Goal: Transaction & Acquisition: Purchase product/service

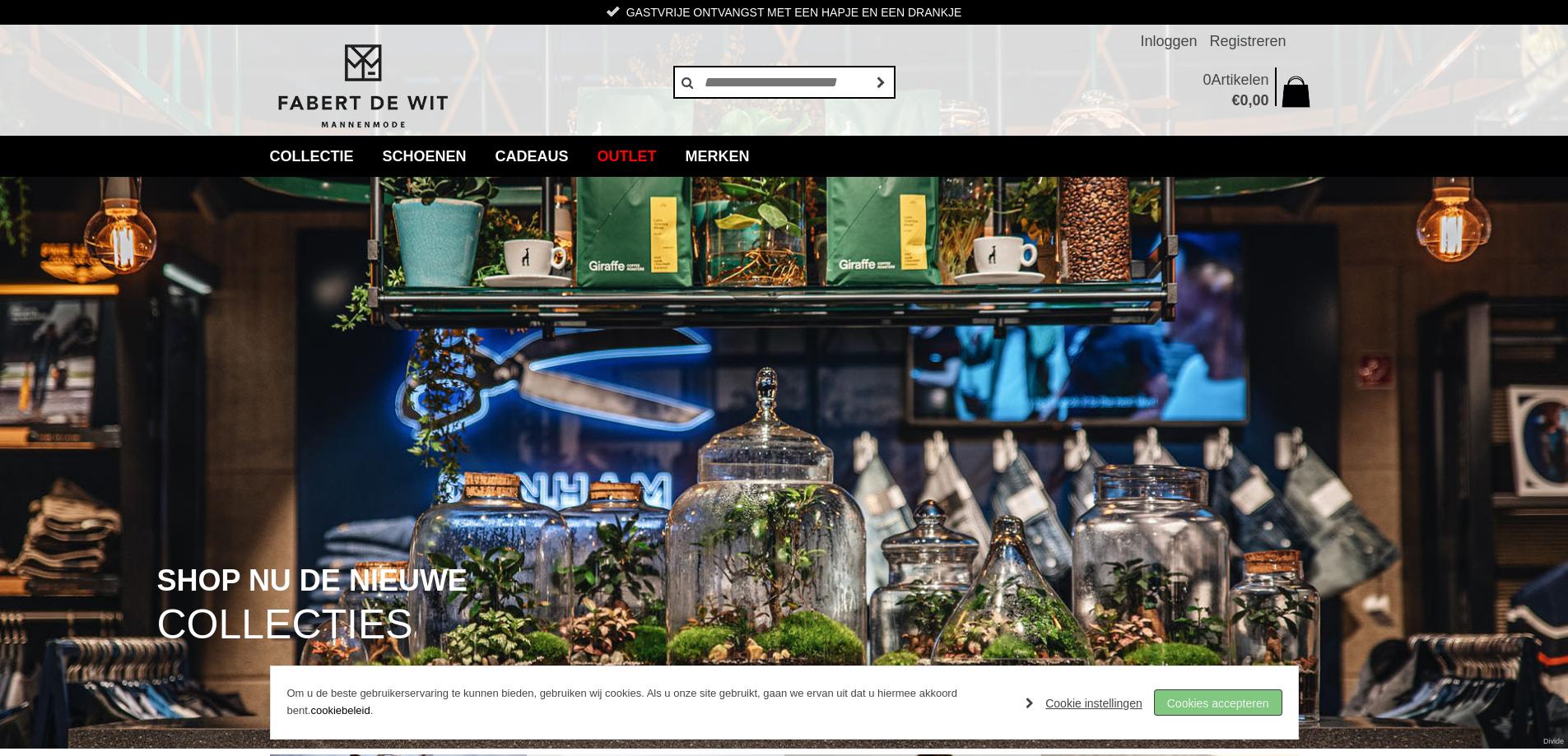
click at [1242, 699] on link "Cookies accepteren" at bounding box center [1217, 702] width 127 height 25
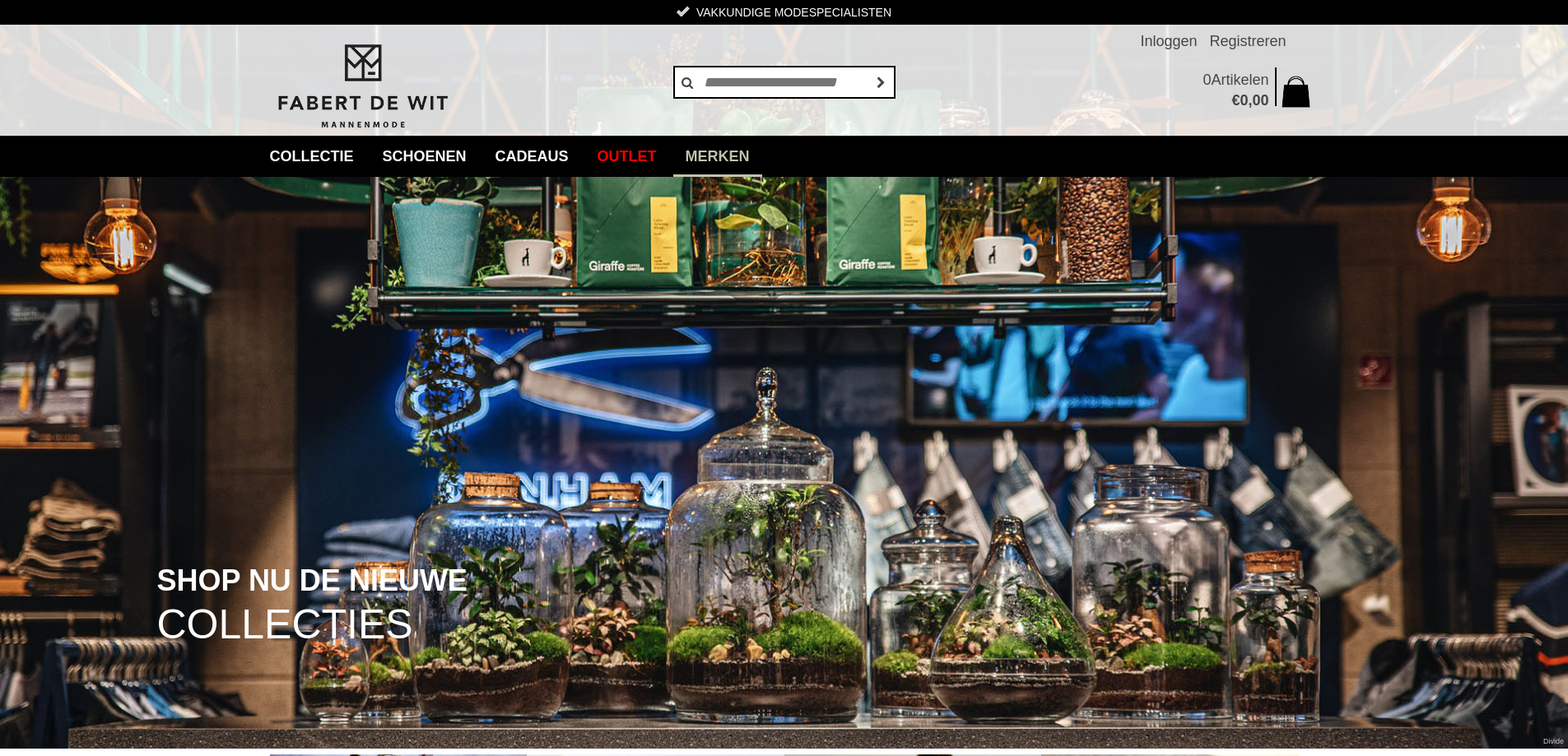
click at [761, 152] on link "Merken" at bounding box center [718, 157] width 89 height 41
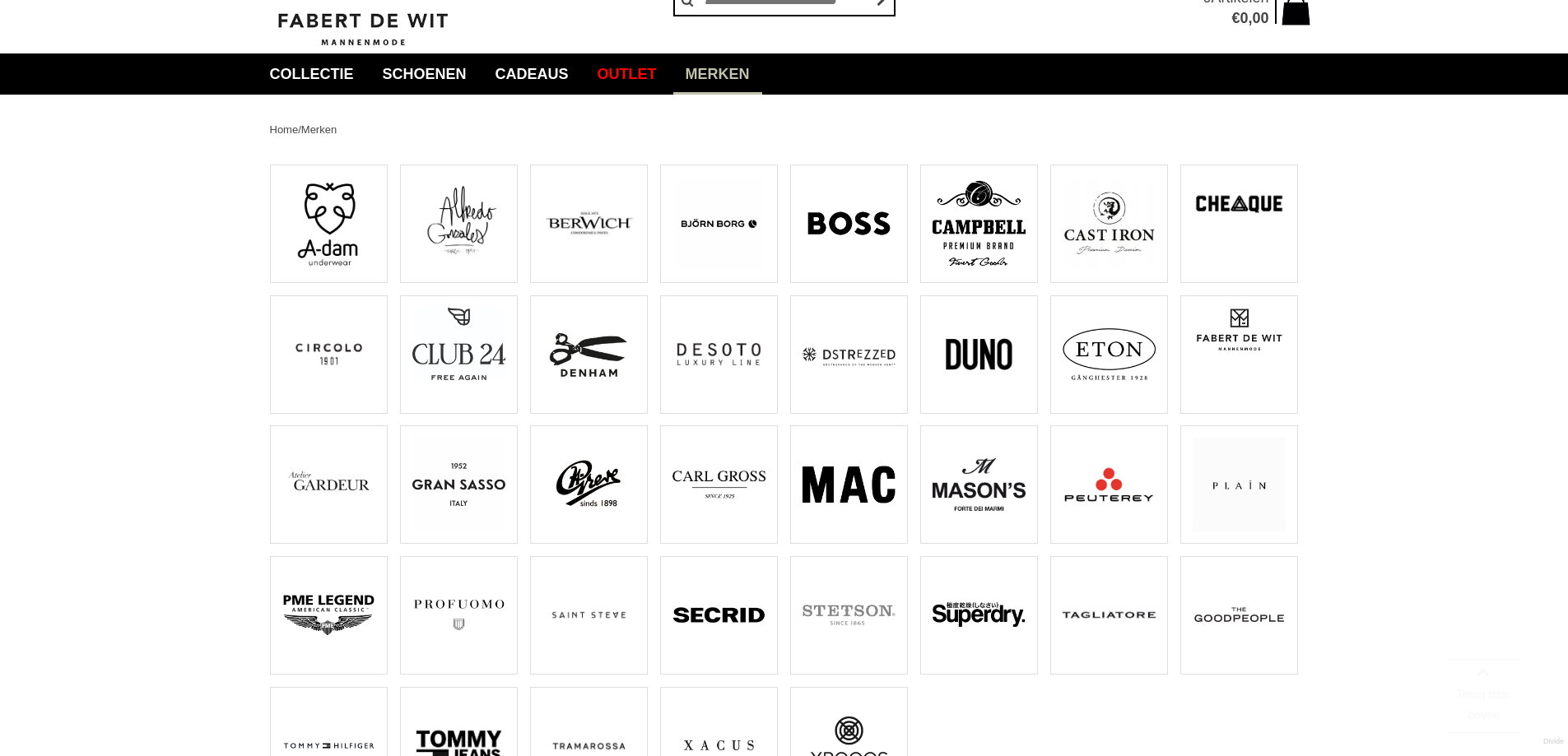
scroll to position [164, 0]
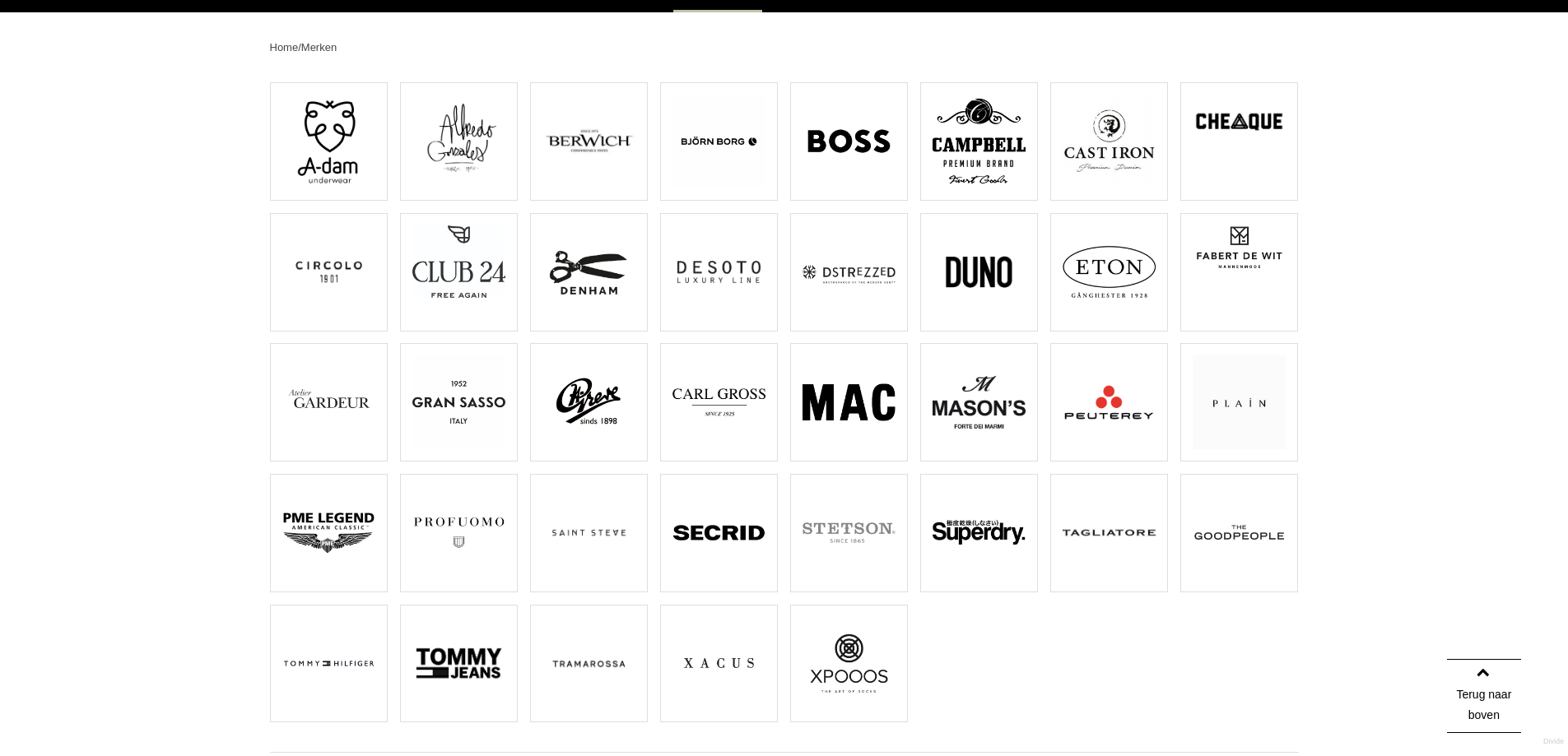
click at [298, 507] on img at bounding box center [329, 532] width 93 height 93
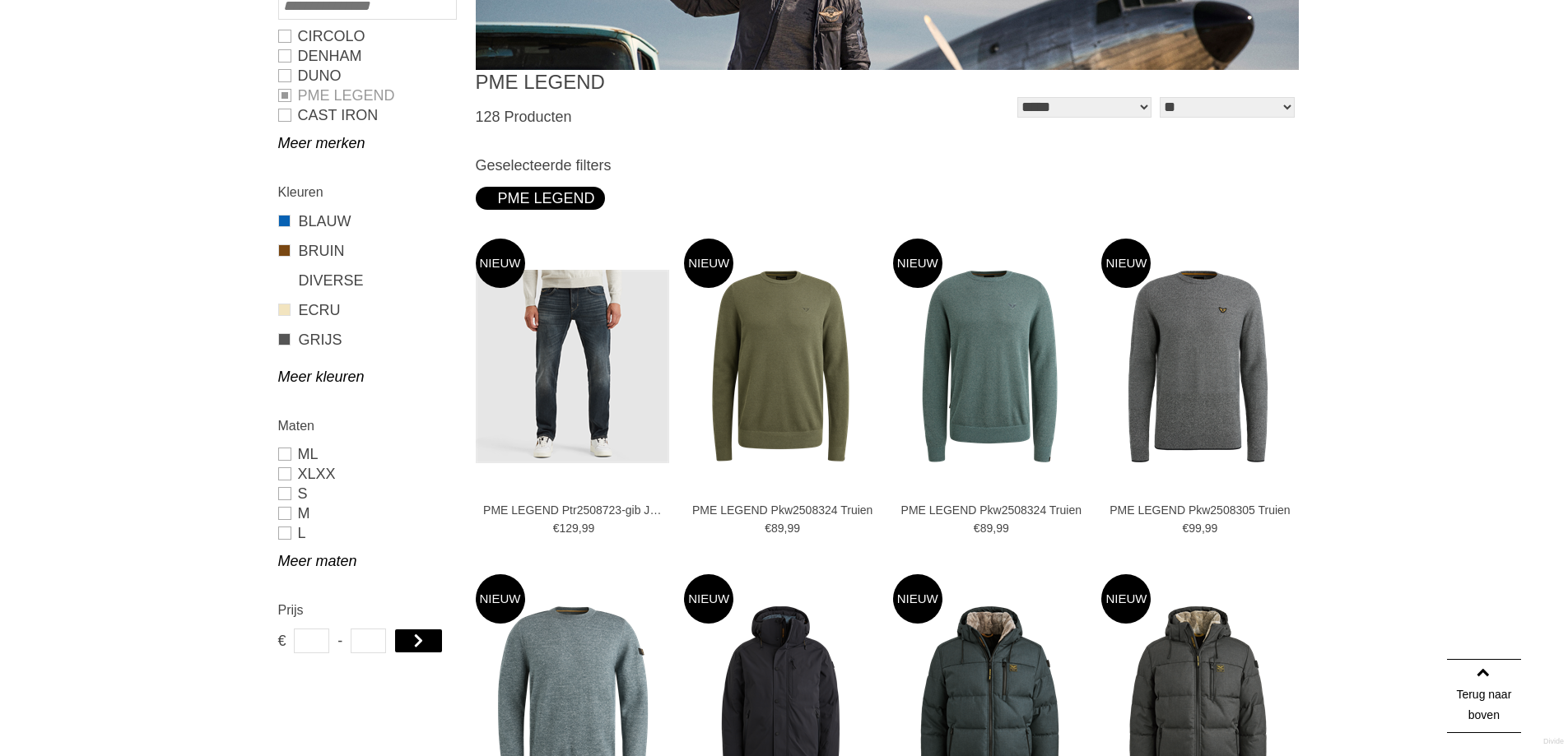
scroll to position [576, 0]
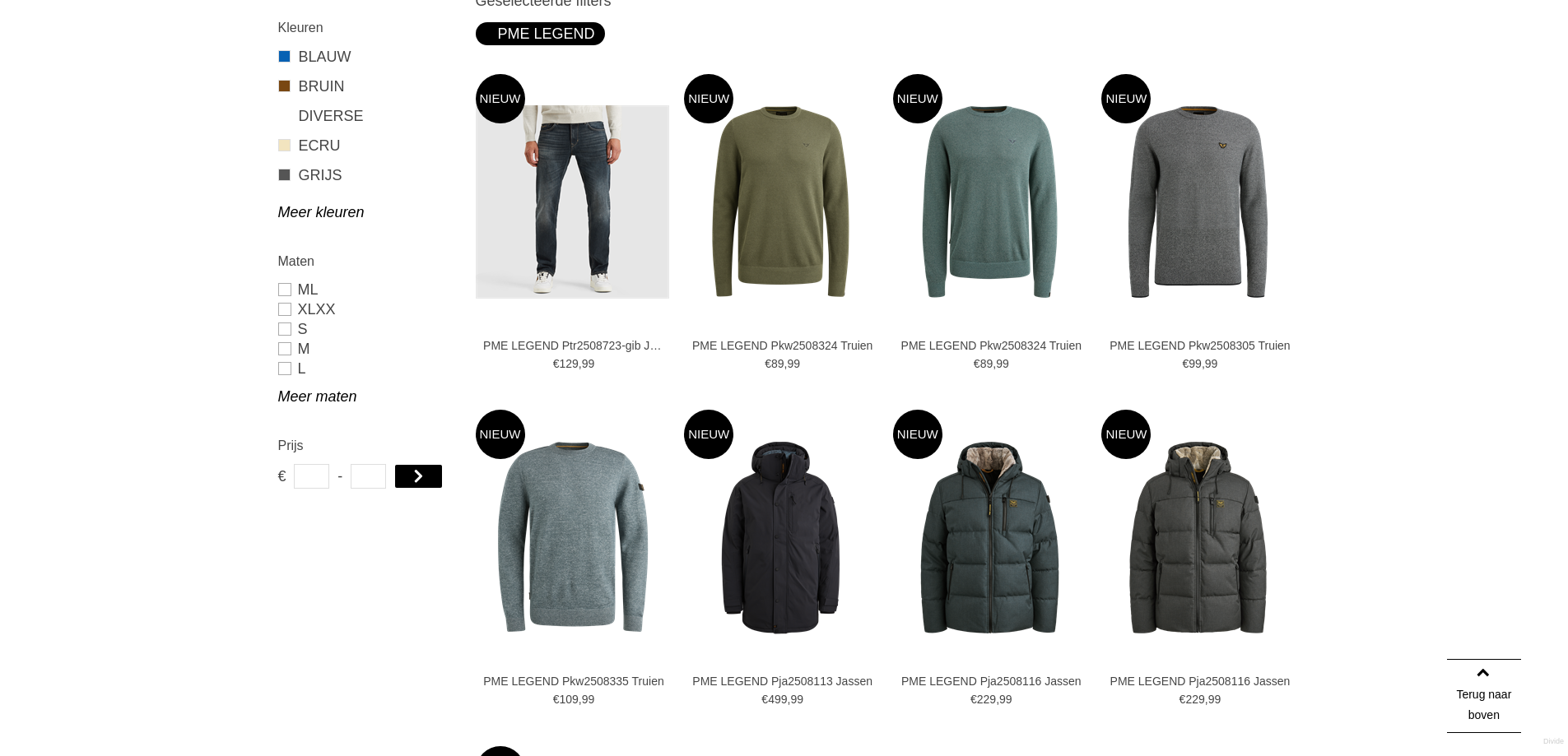
drag, startPoint x: 47, startPoint y: 562, endPoint x: 53, endPoint y: 546, distance: 17.1
click at [300, 400] on link "Meer maten" at bounding box center [367, 396] width 177 height 20
click at [303, 424] on link "XXXL" at bounding box center [367, 427] width 177 height 20
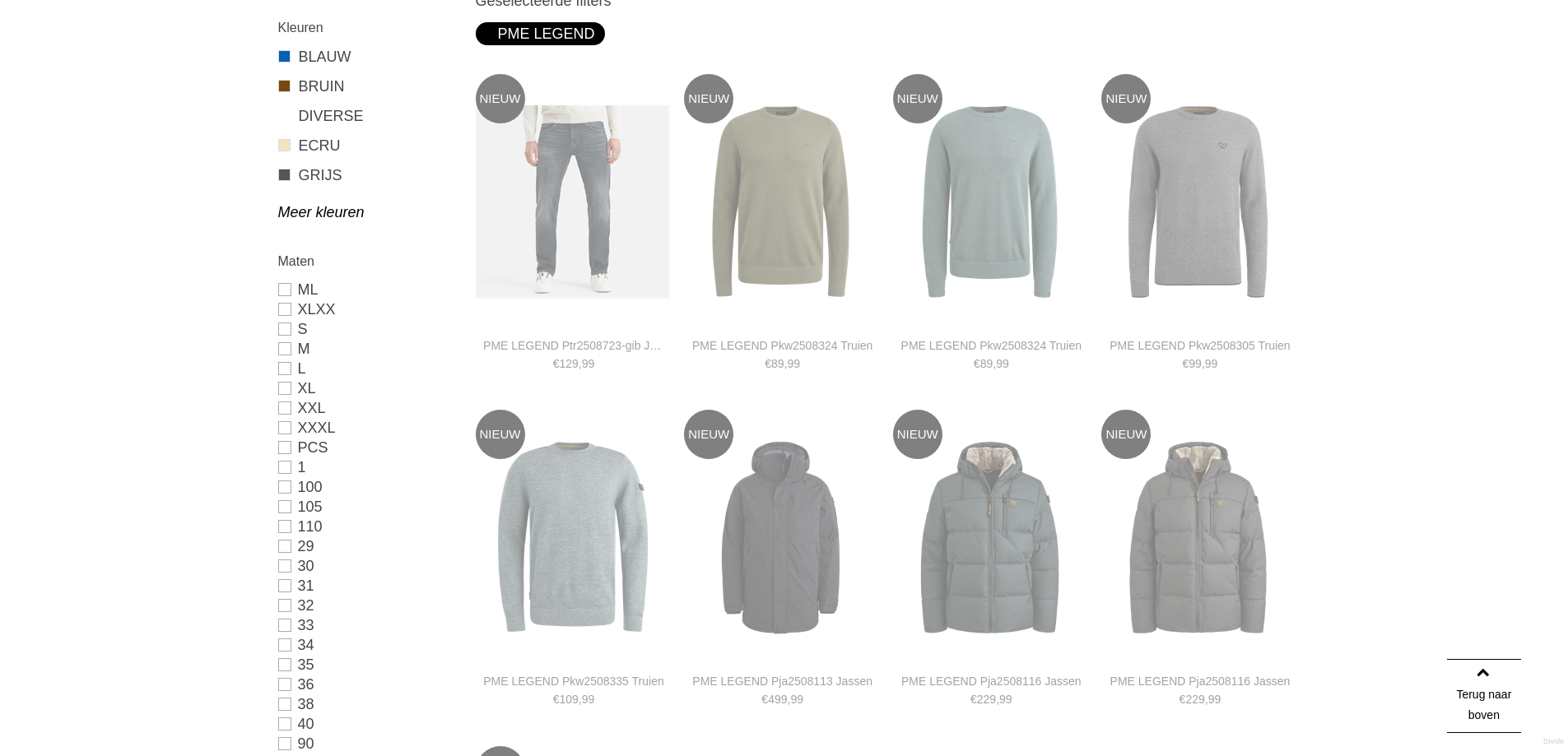
type input "**"
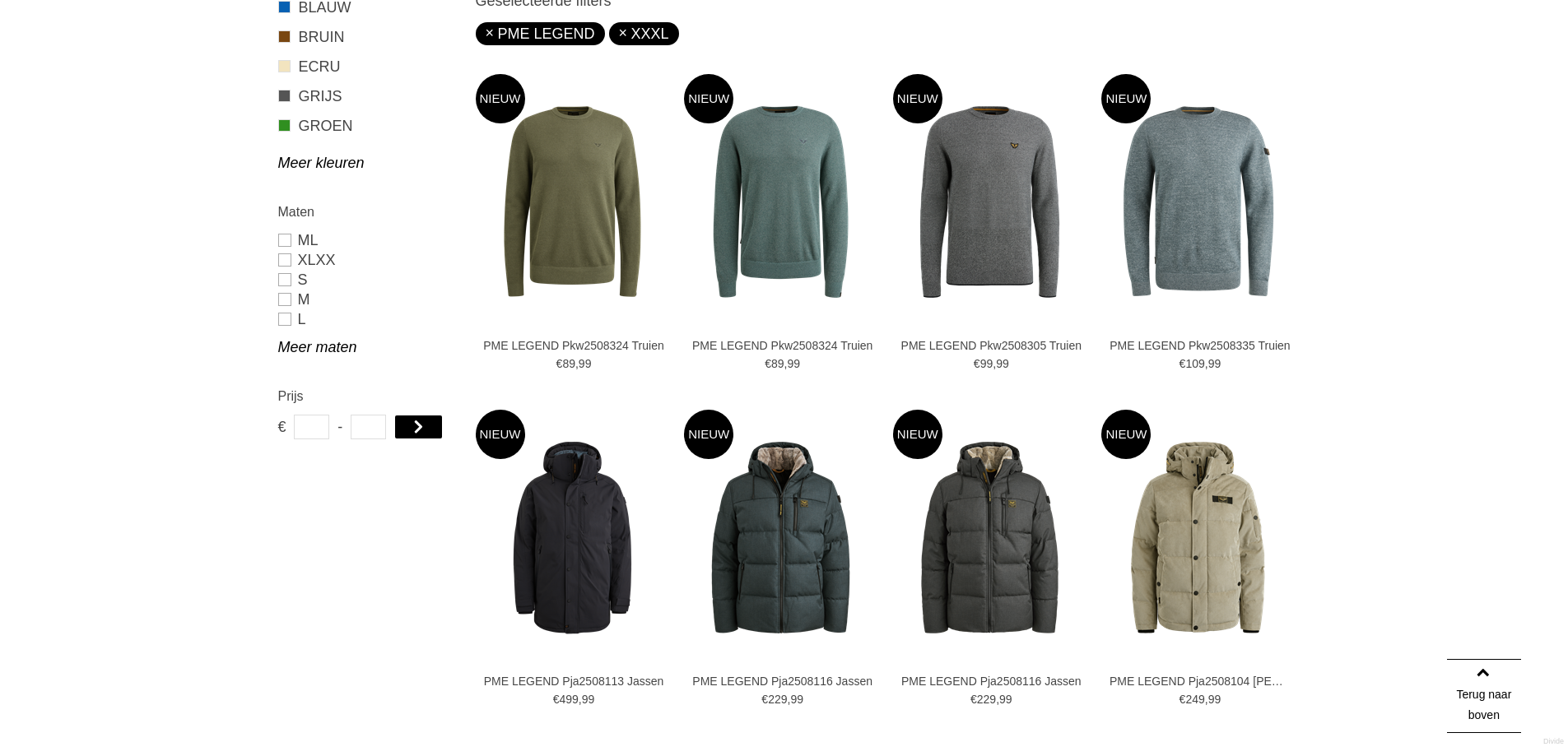
scroll to position [527, 0]
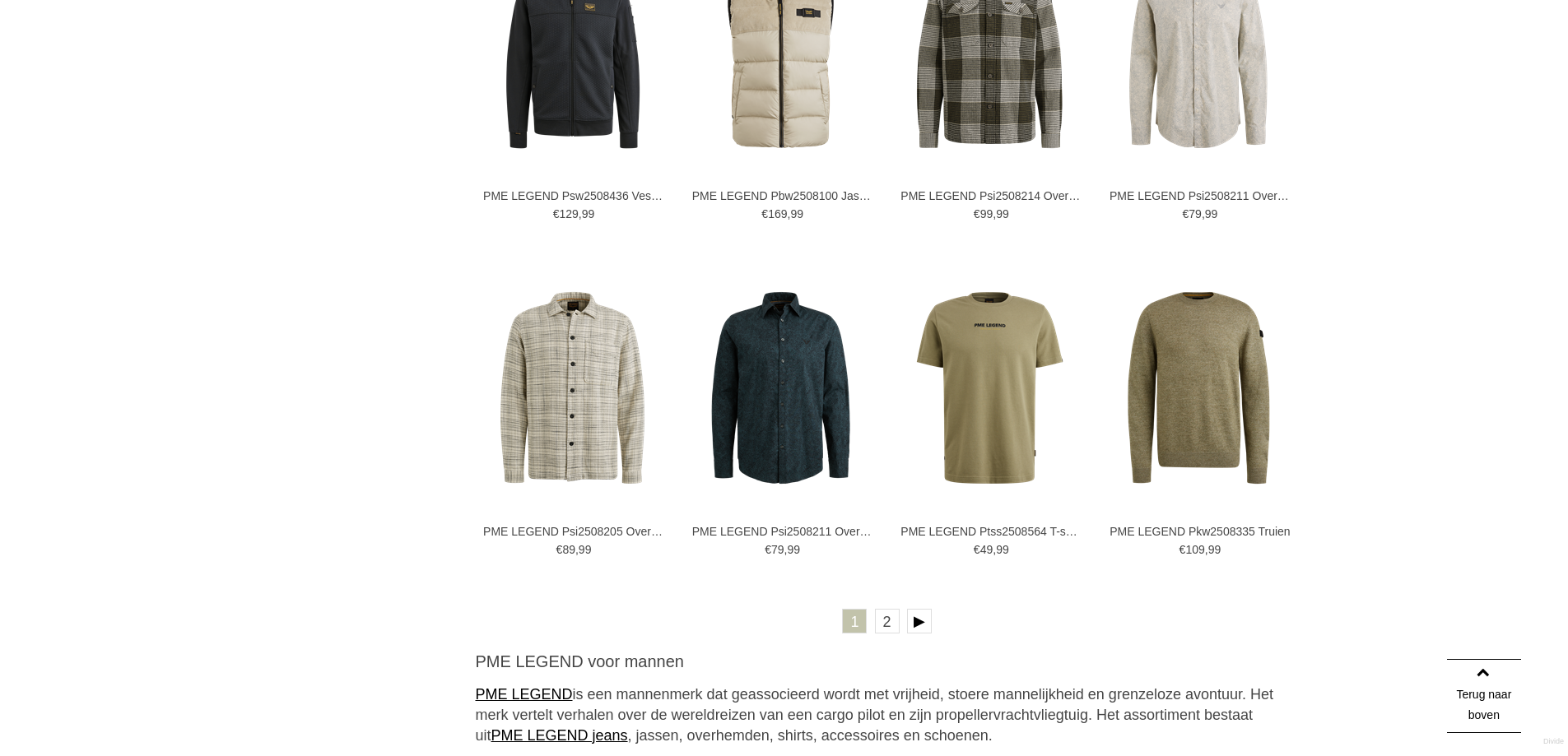
scroll to position [3160, 0]
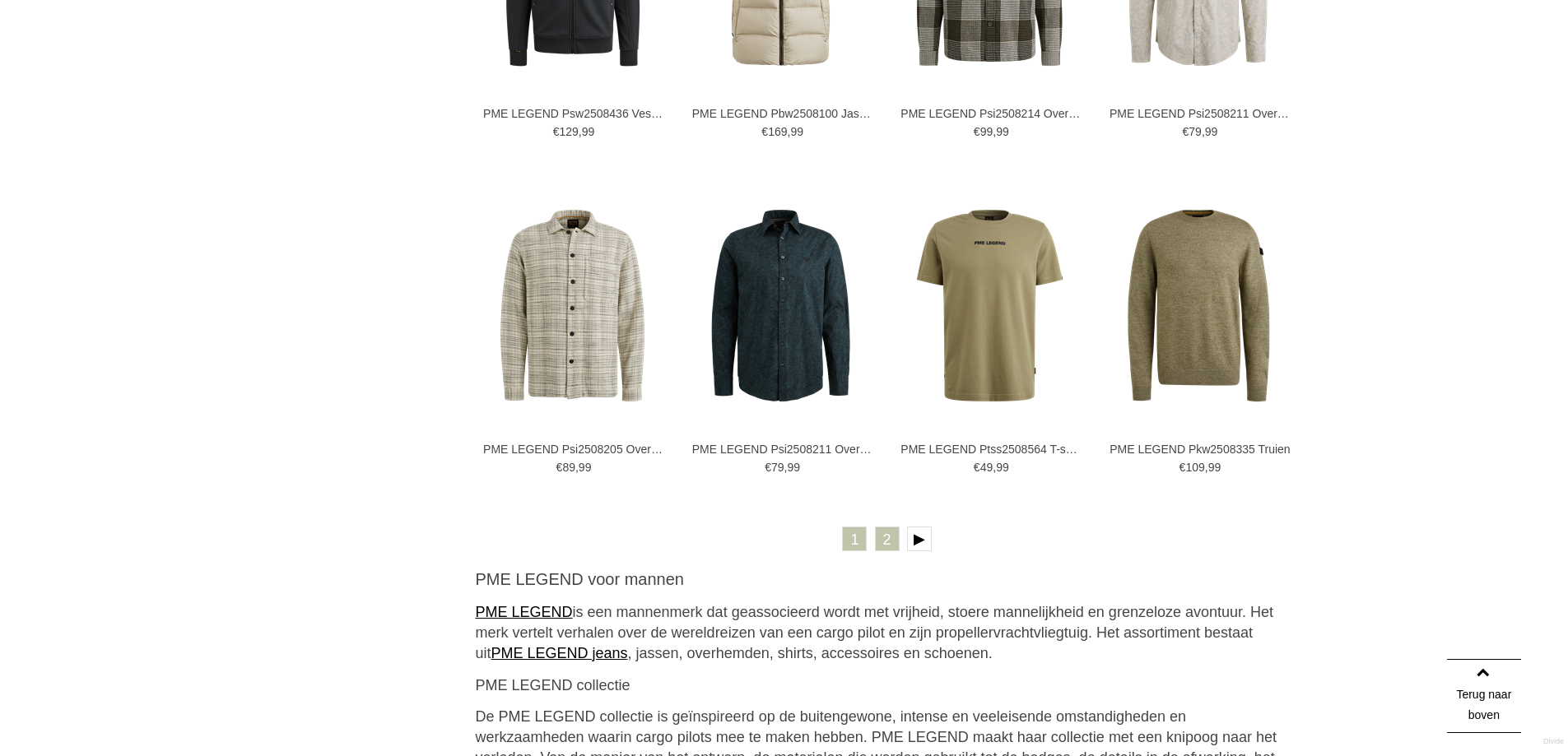
click at [882, 536] on link "2" at bounding box center [887, 539] width 25 height 25
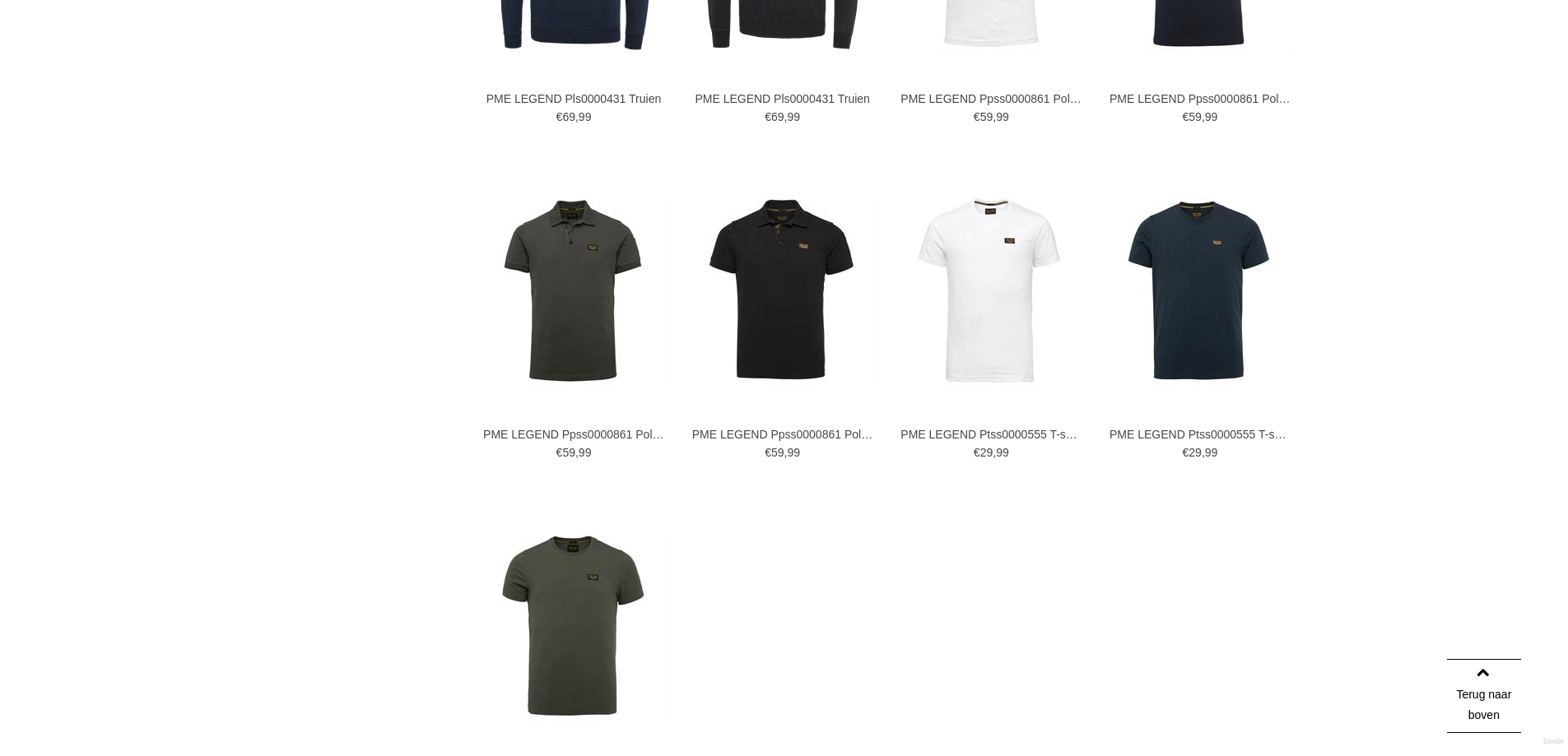
scroll to position [1152, 0]
